Goal: Transaction & Acquisition: Purchase product/service

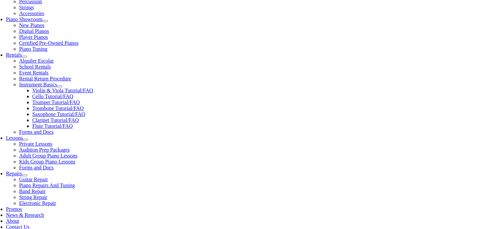
scroll to position [187, 0]
type input "san"
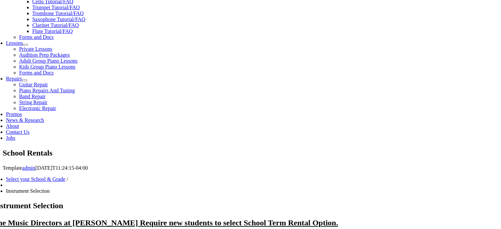
scroll to position [282, 0]
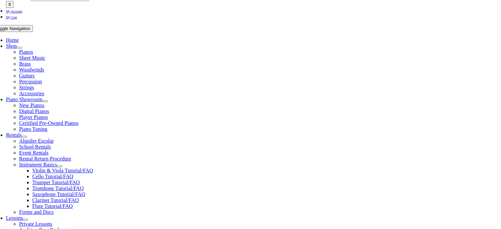
scroll to position [200, 0]
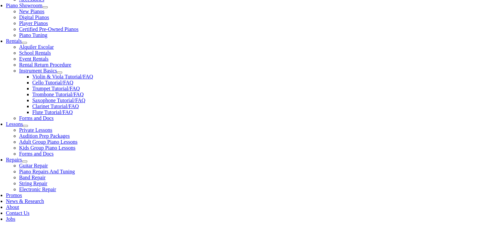
checkbox input"] "true"
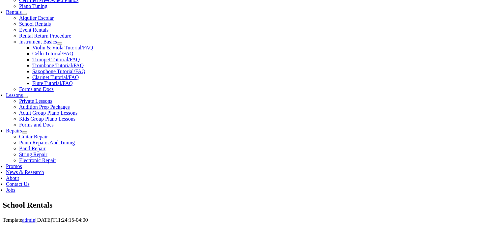
scroll to position [236, 0]
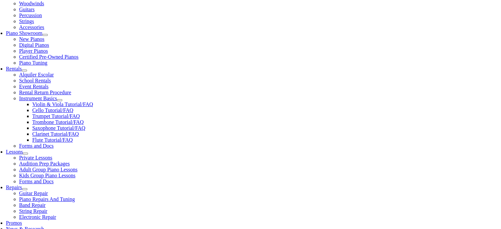
scroll to position [177, 0]
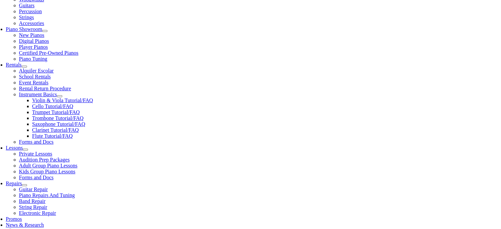
type input "1"
type input "Addison"
type input "Myers"
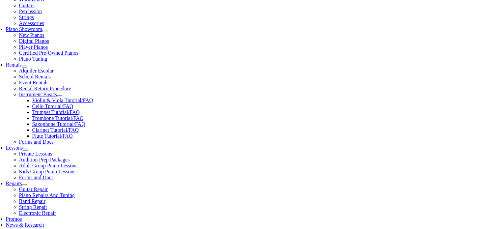
type input "3024942742"
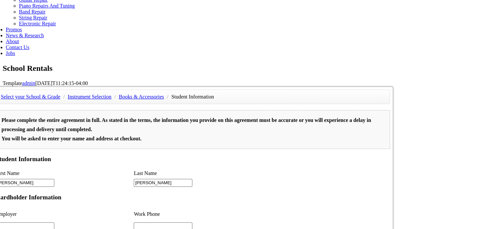
scroll to position [218, 0]
type input "2"
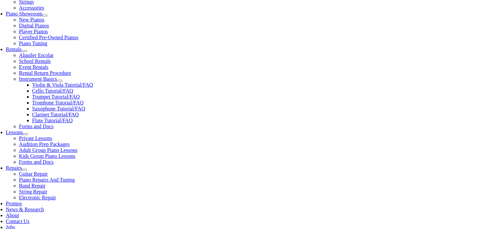
scroll to position [190, 0]
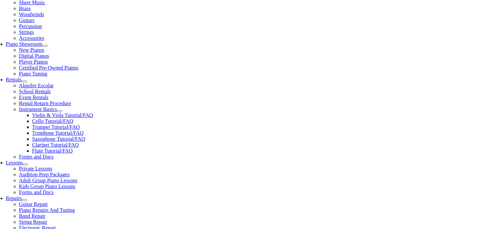
scroll to position [163, 0]
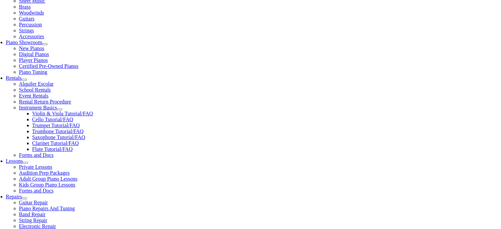
type input "1706508"
type input "06/29/1977"
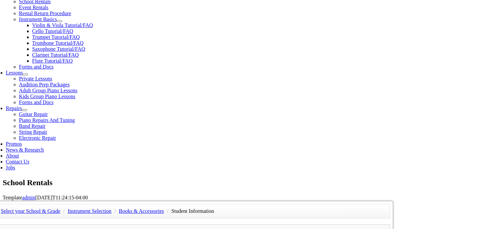
scroll to position [256, 0]
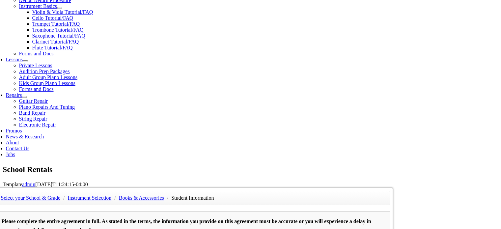
scroll to position [266, 0]
type input "Monique Myers"
type input "3024942742"
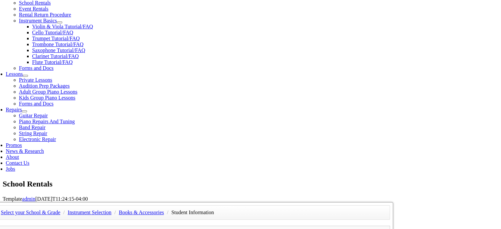
scroll to position [250, 0]
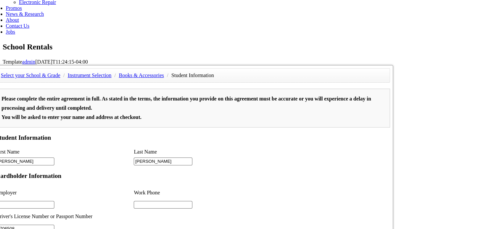
scroll to position [388, 0]
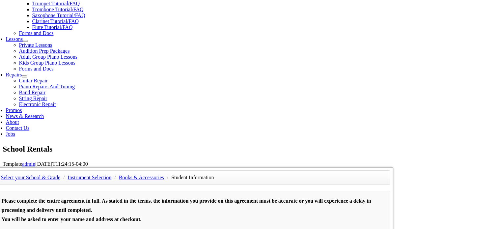
scroll to position [285, 0]
type input "3024942742"
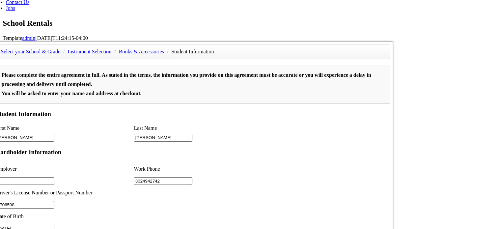
scroll to position [414, 0]
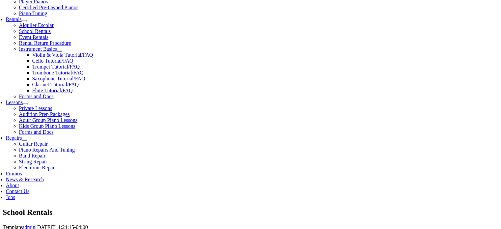
scroll to position [219, 0]
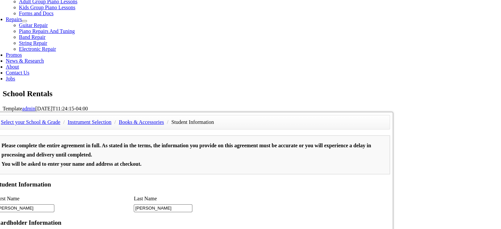
scroll to position [341, 0]
type input "Christina School District"
paste input "Christina School District"
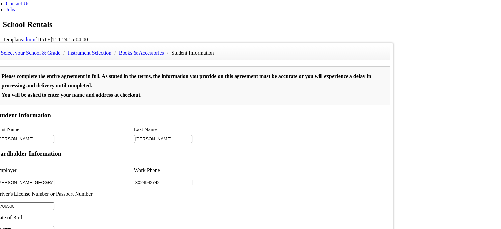
scroll to position [412, 0]
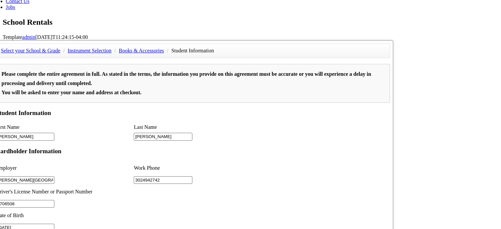
type input "Christina School District"
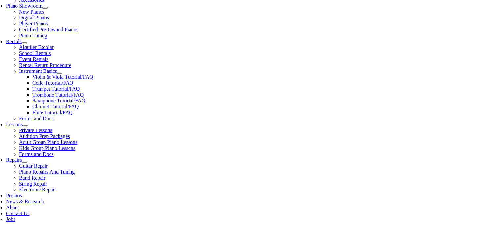
scroll to position [199, 0]
select select "DE"
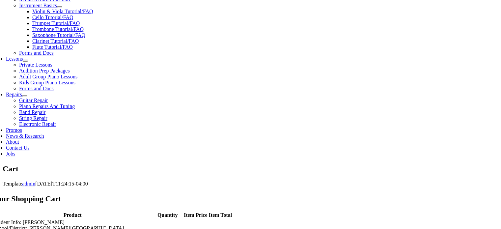
scroll to position [266, 0]
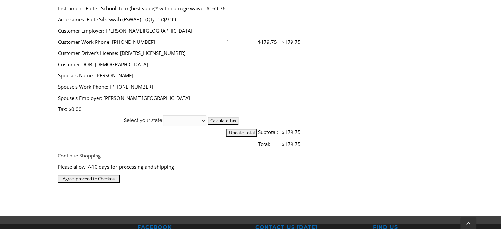
scroll to position [291, 0]
drag, startPoint x: 253, startPoint y: 108, endPoint x: 249, endPoint y: 108, distance: 4.3
click at [120, 175] on input "I Agree, proceed to Checkout" at bounding box center [89, 179] width 62 height 8
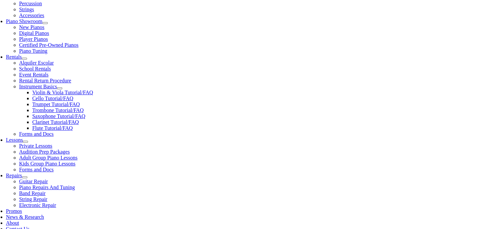
scroll to position [186, 0]
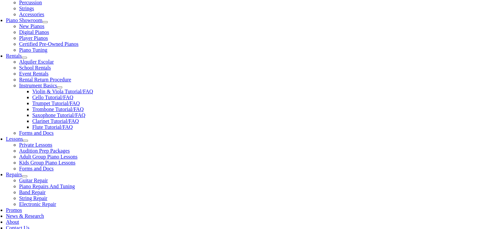
select select "DE"
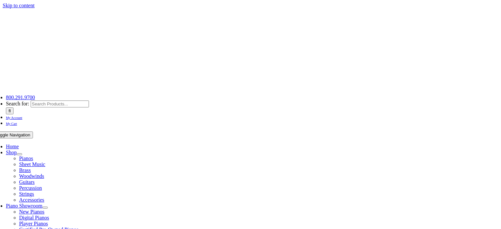
select select "DE"
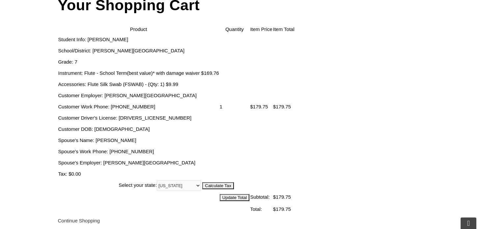
scroll to position [230, 0]
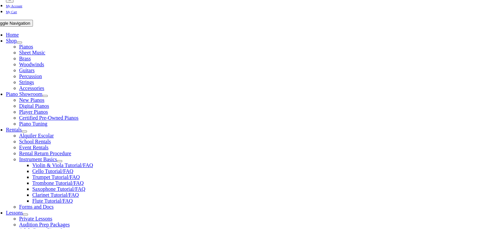
scroll to position [112, 0]
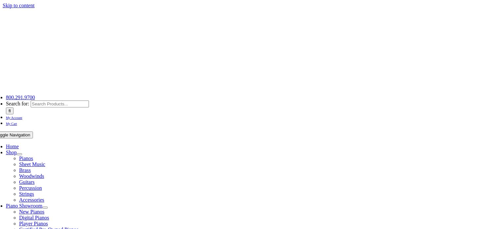
select select "DE"
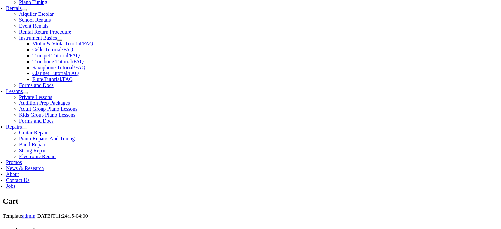
scroll to position [235, 0]
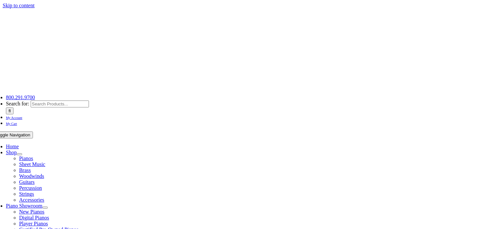
select select
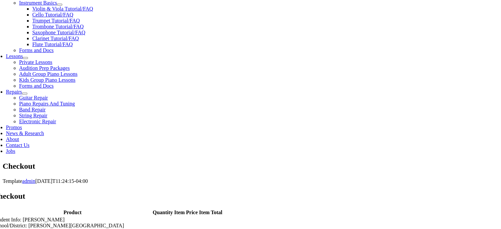
scroll to position [269, 0]
type input "[PERSON_NAME]"
type input "[STREET_ADDRESS][PERSON_NAME]"
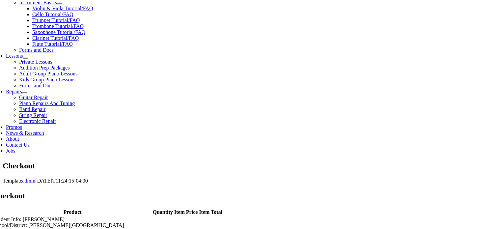
type input "Hockessin"
select select "DE"
type input "19707-9418"
type input "3024942742"
type input "[EMAIL_ADDRESS][DOMAIN_NAME]"
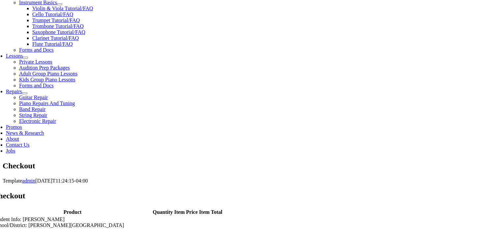
type input "19707"
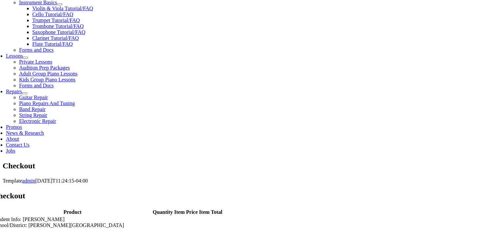
select select "mastercard"
type input "[CREDIT_CARD_NUMBER]"
select select "10"
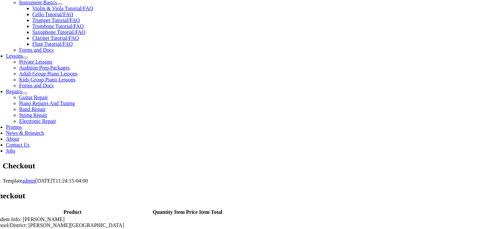
select select "2026"
type input "464"
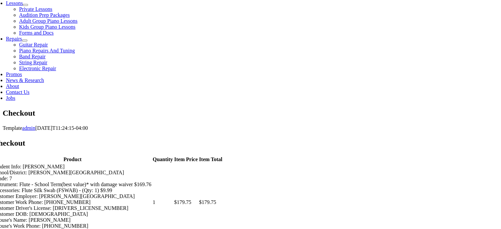
scroll to position [349, 0]
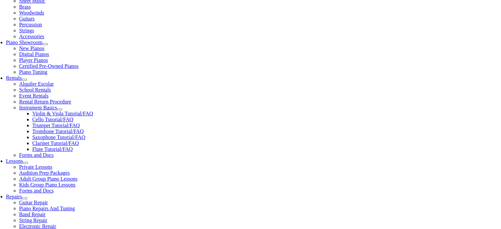
scroll to position [163, 0]
